Goal: Use online tool/utility: Utilize a website feature to perform a specific function

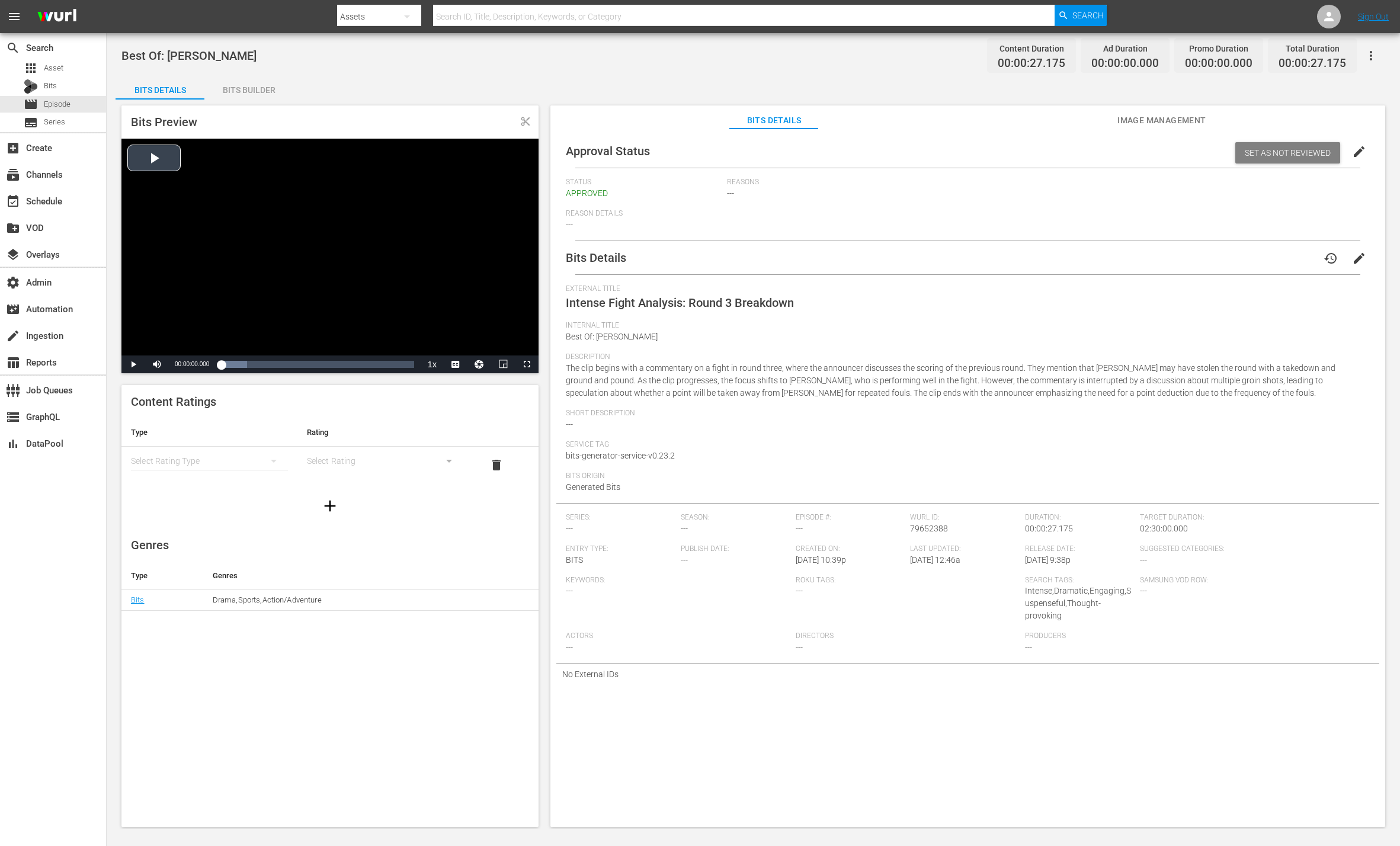
click at [159, 157] on div "Video Player" at bounding box center [330, 247] width 417 height 217
click at [133, 364] on span "Video Player" at bounding box center [133, 364] width 0 height 0
click at [524, 122] on span "content_cut" at bounding box center [526, 121] width 11 height 11
click at [251, 93] on div "Bits Builder" at bounding box center [249, 90] width 89 height 29
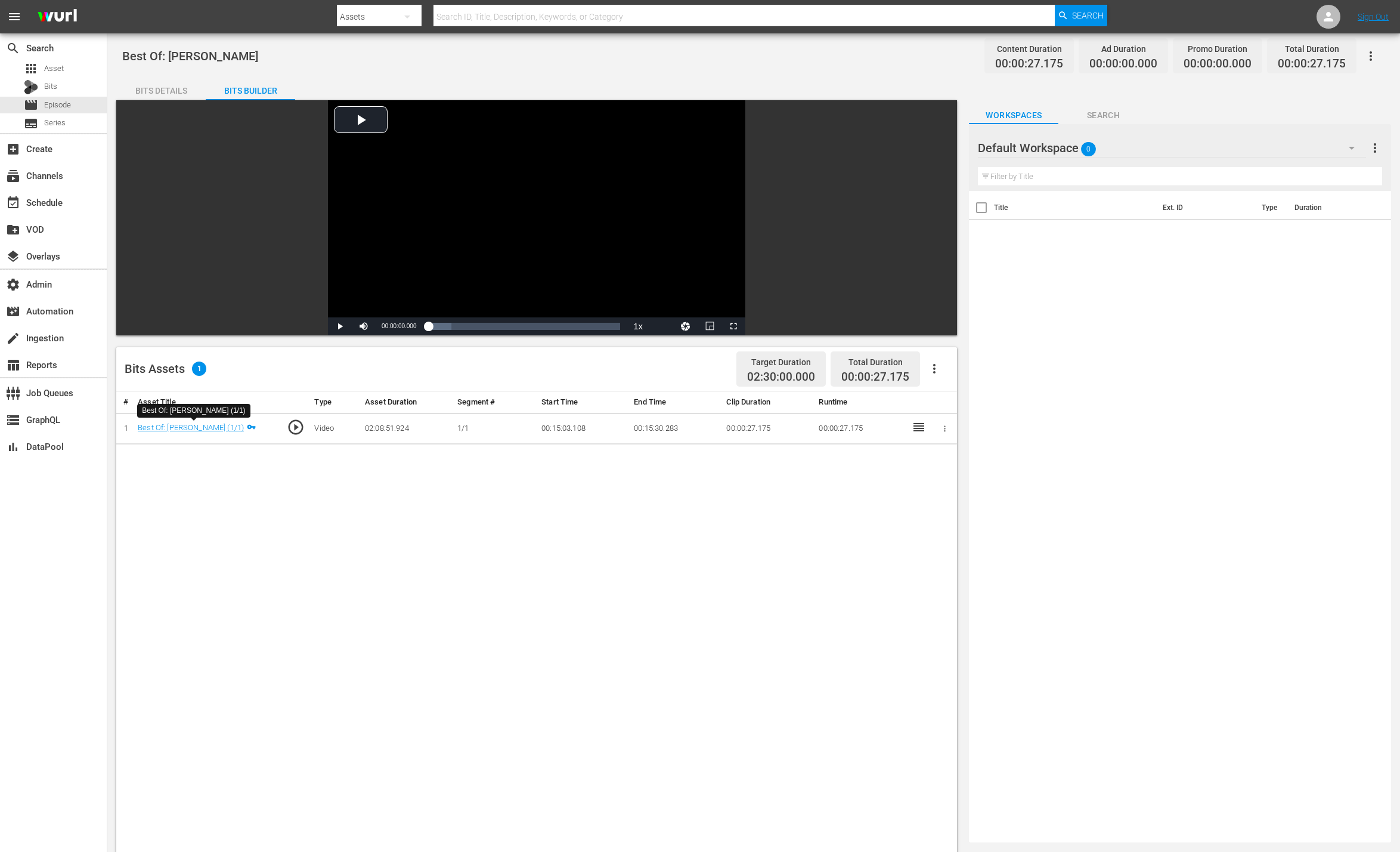
click at [918, 428] on icon at bounding box center [919, 427] width 14 height 14
click at [944, 426] on icon "button" at bounding box center [944, 428] width 2 height 6
click at [768, 507] on div at bounding box center [704, 426] width 1409 height 852
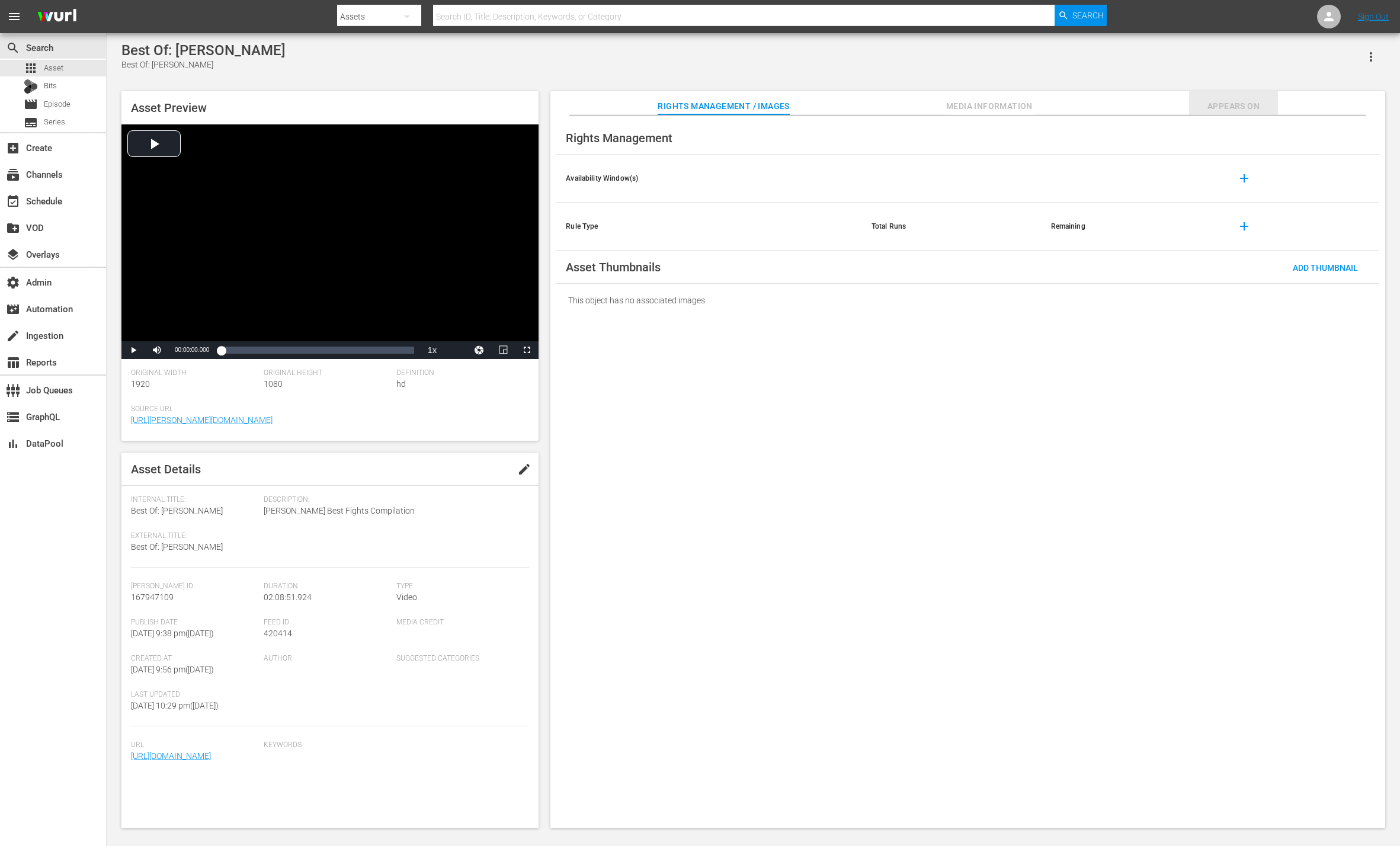
click at [1245, 103] on span "Appears On" at bounding box center [1234, 106] width 89 height 15
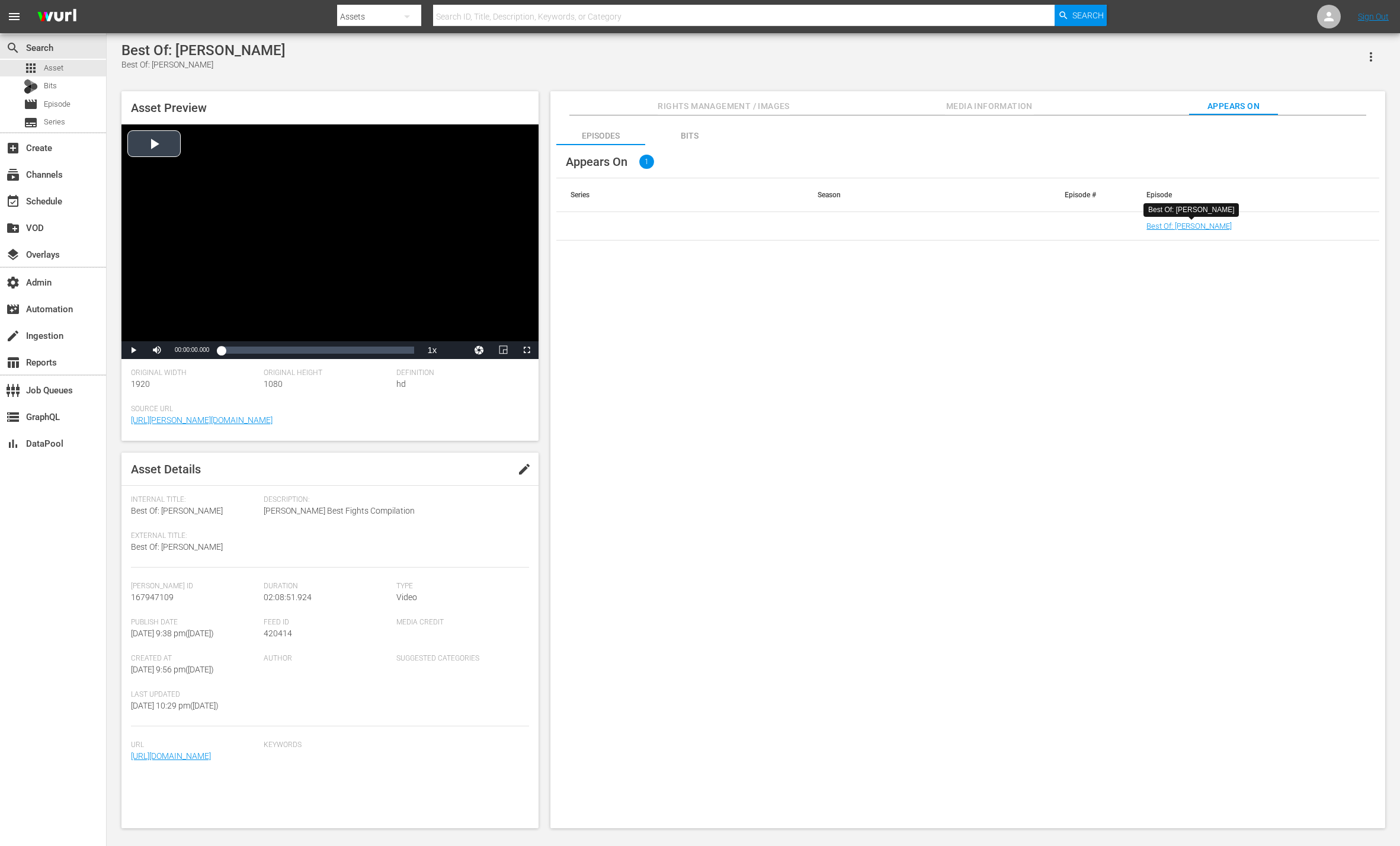
click at [142, 131] on div "Video Player" at bounding box center [330, 233] width 417 height 217
drag, startPoint x: 221, startPoint y: 352, endPoint x: 230, endPoint y: 352, distance: 9.0
click at [230, 352] on div "00:00:06.730" at bounding box center [225, 350] width 8 height 12
drag, startPoint x: 230, startPoint y: 352, endPoint x: 237, endPoint y: 352, distance: 7.0
click at [233, 352] on div "00:05:32.765" at bounding box center [228, 350] width 13 height 12
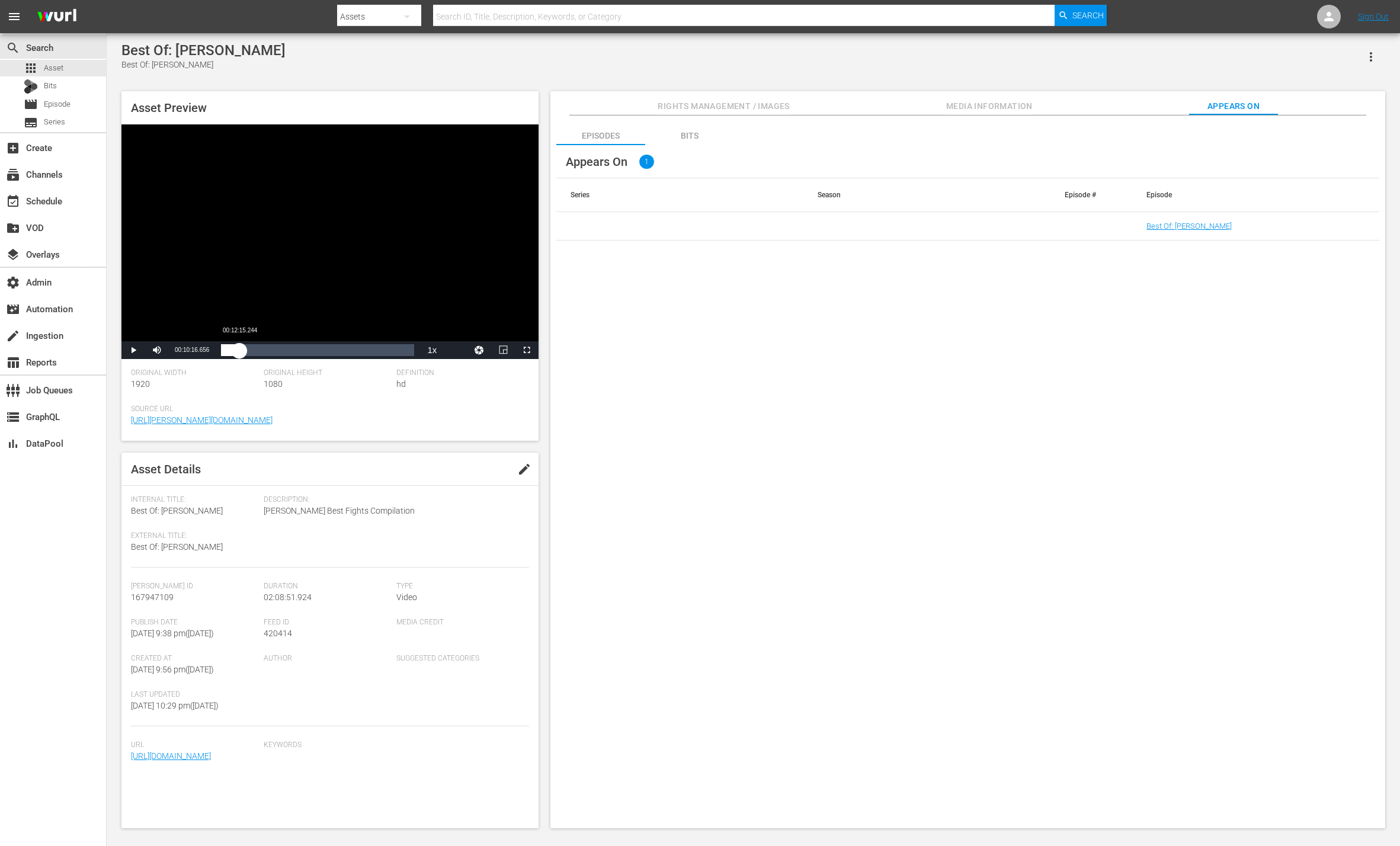
click at [240, 352] on div "00:10:17.248" at bounding box center [230, 350] width 18 height 12
drag, startPoint x: 240, startPoint y: 352, endPoint x: 251, endPoint y: 352, distance: 11.0
click at [250, 352] on div "00:12:15.937" at bounding box center [236, 350] width 30 height 12
click at [255, 352] on div "00:20:11.012" at bounding box center [238, 350] width 34 height 12
click at [133, 350] on span "Video Player" at bounding box center [133, 350] width 0 height 0
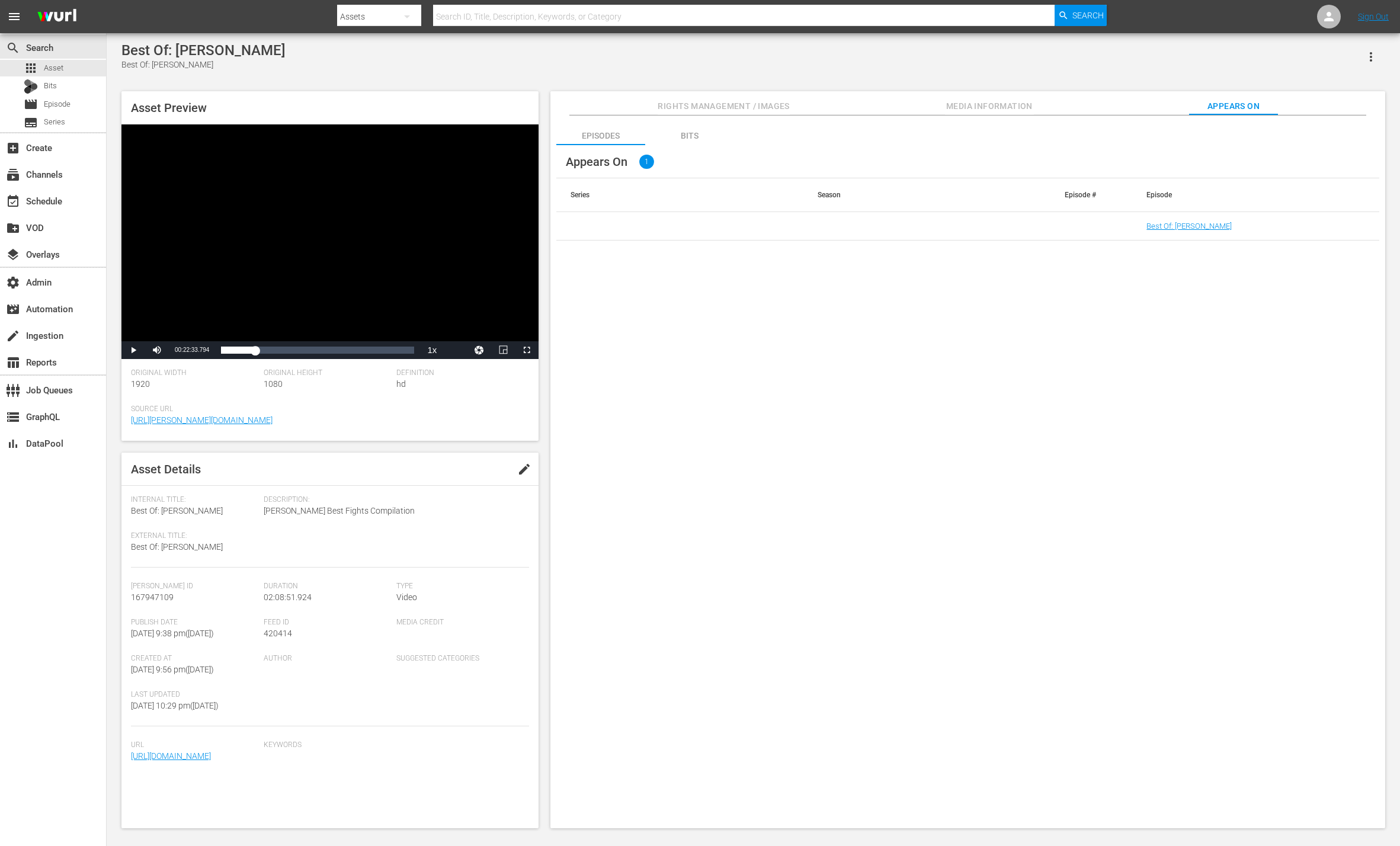
click at [146, 597] on span "167947109" at bounding box center [152, 597] width 42 height 10
copy span "167947109"
